Goal: Consume media (video, audio)

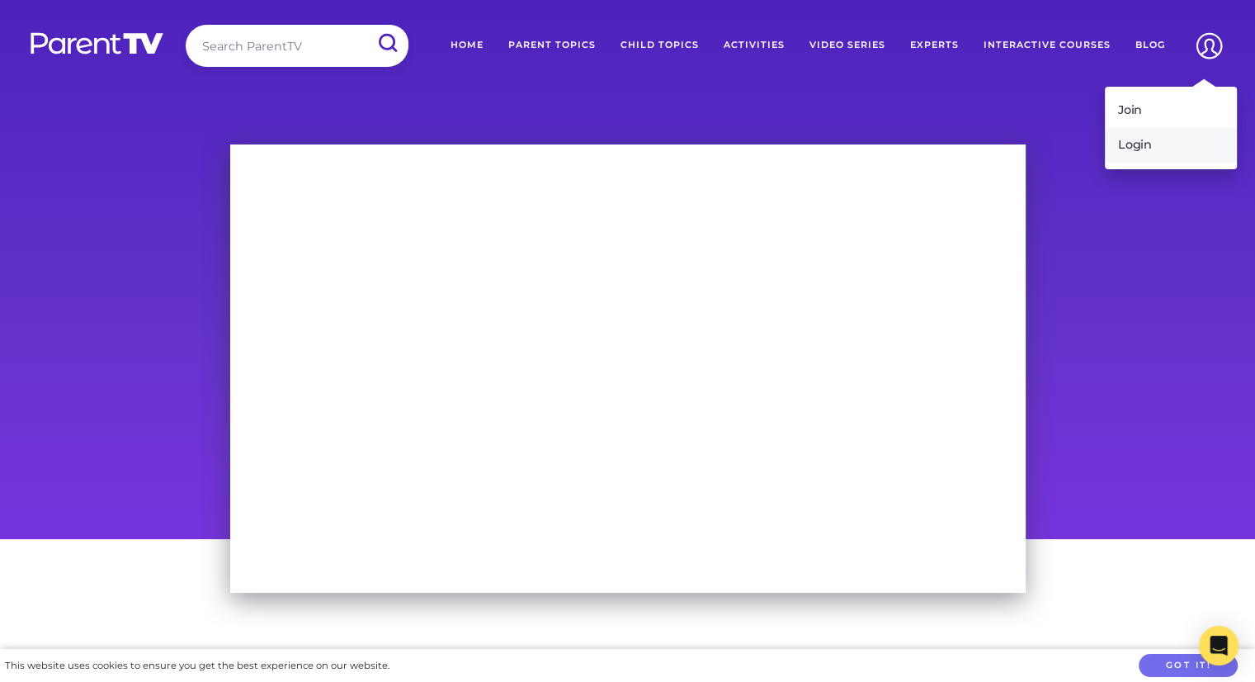
click at [1152, 143] on link "Login" at bounding box center [1171, 145] width 132 height 35
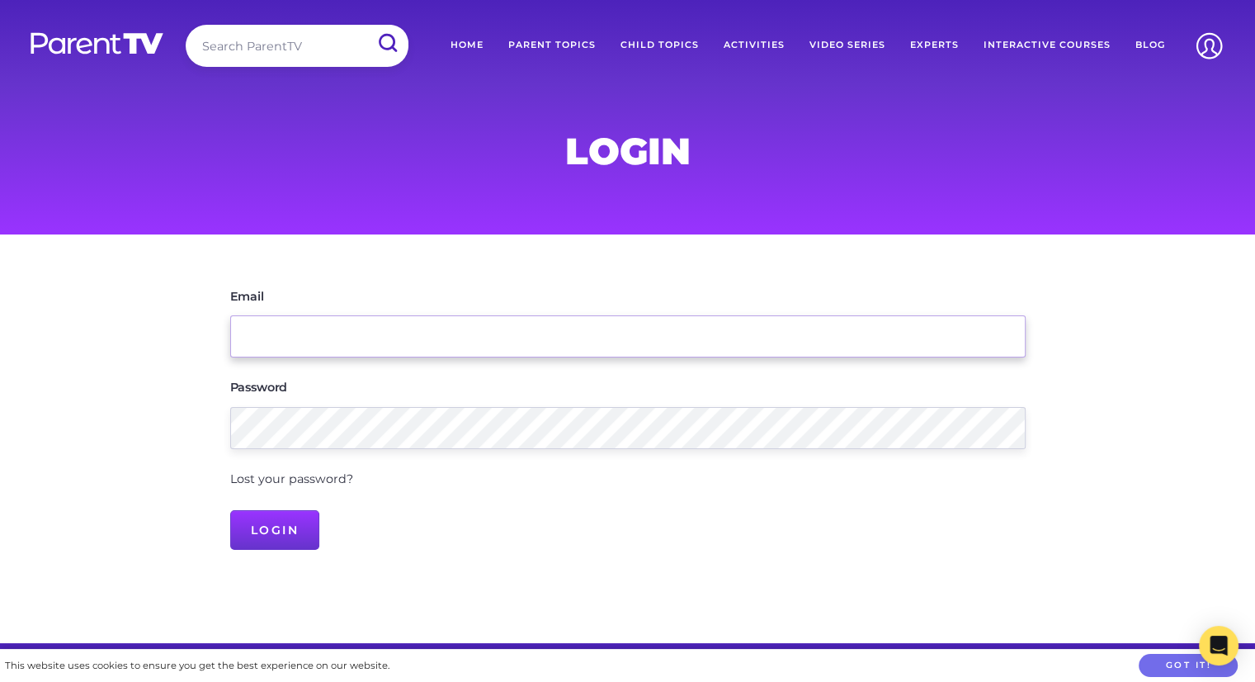
click at [550, 347] on input "Email" at bounding box center [628, 336] width 796 height 42
type input "[EMAIL_ADDRESS][DOMAIN_NAME]"
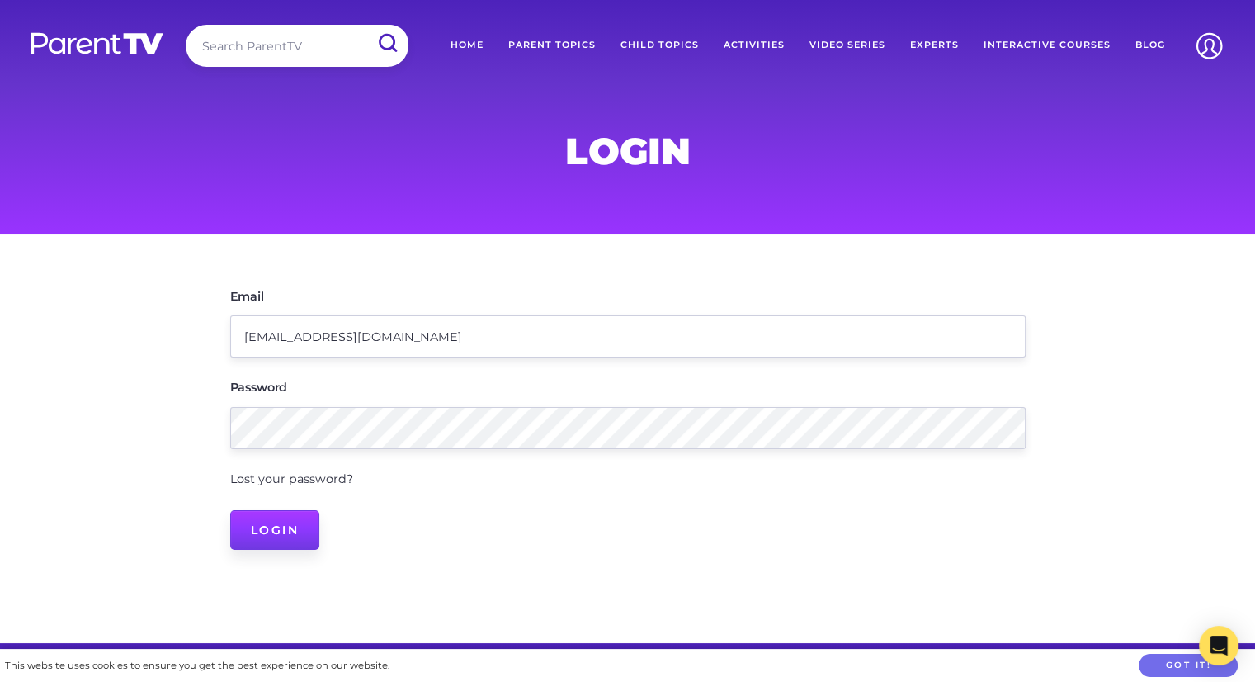
click at [297, 526] on input "Login" at bounding box center [275, 530] width 90 height 40
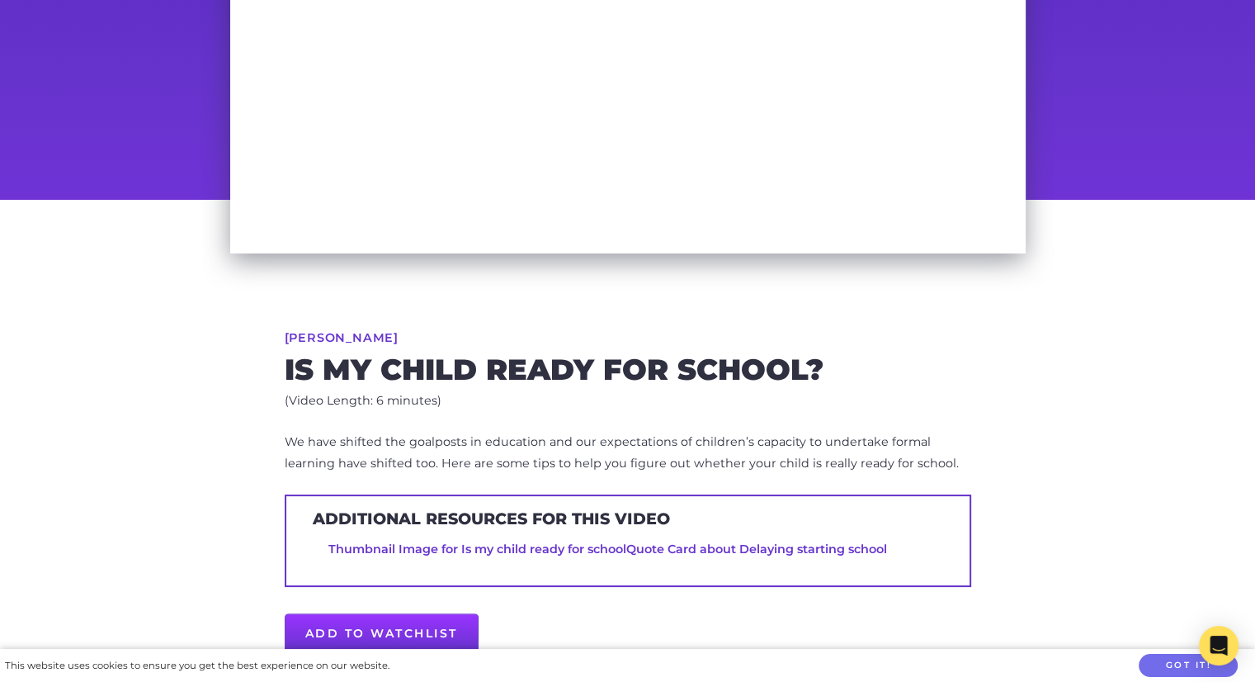
scroll to position [609, 0]
